Goal: Check status

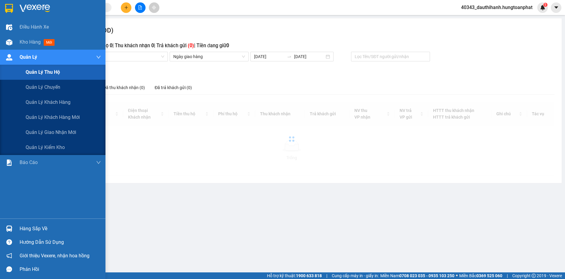
click at [38, 72] on span "Quản lý thu hộ" at bounding box center [43, 72] width 34 height 8
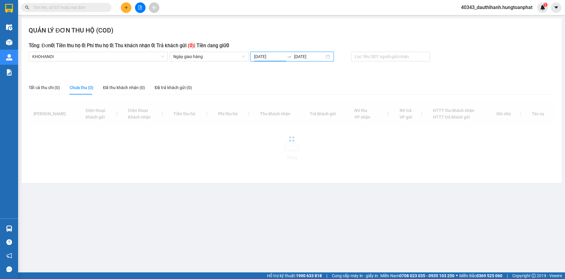
click at [274, 55] on input "[DATE]" at bounding box center [269, 56] width 30 height 7
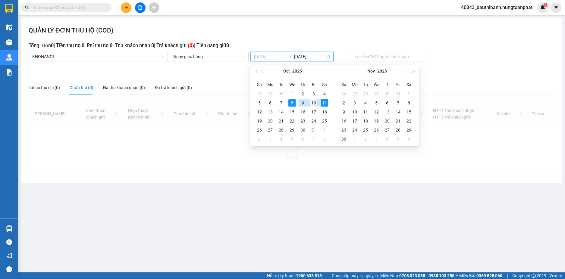
type input "[DATE]"
click at [313, 102] on div "10" at bounding box center [313, 102] width 7 height 7
type input "[DATE]"
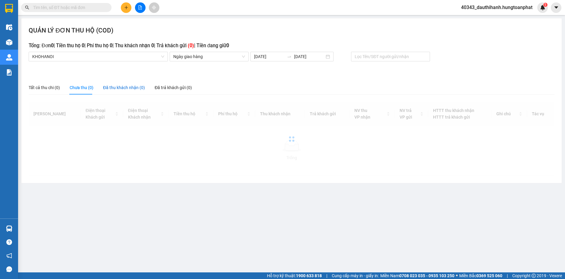
drag, startPoint x: 134, startPoint y: 87, endPoint x: 172, endPoint y: 84, distance: 38.0
click at [134, 87] on div "Đã thu khách nhận (0)" at bounding box center [124, 87] width 42 height 7
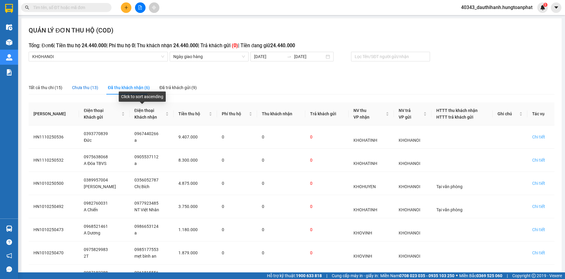
click at [86, 86] on div "Chưa thu (13)" at bounding box center [85, 87] width 26 height 7
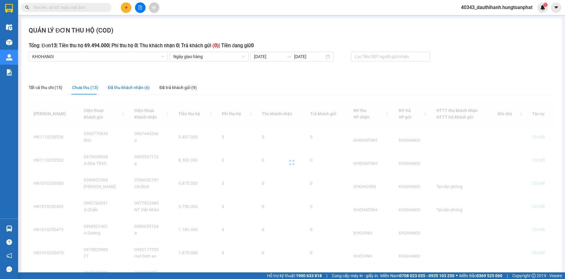
click at [125, 88] on div "Đã thu khách nhận (6)" at bounding box center [129, 87] width 42 height 7
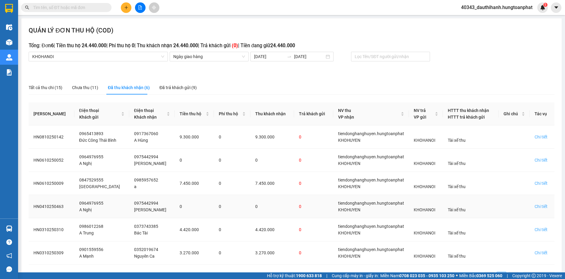
scroll to position [24, 0]
